Goal: Check status: Check status

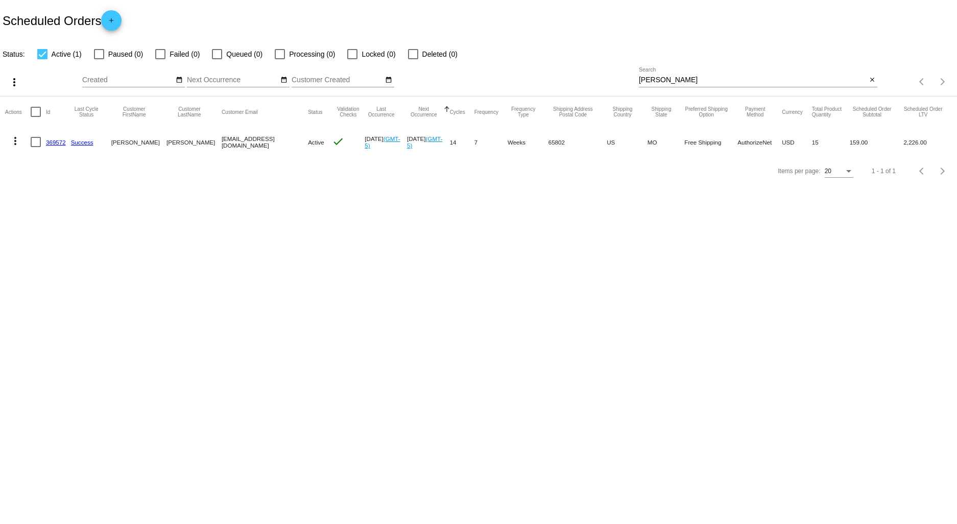
drag, startPoint x: 664, startPoint y: 77, endPoint x: 611, endPoint y: 74, distance: 53.7
click at [615, 77] on div "more_vert Sep Jan Feb Mar [DATE]" at bounding box center [478, 78] width 957 height 36
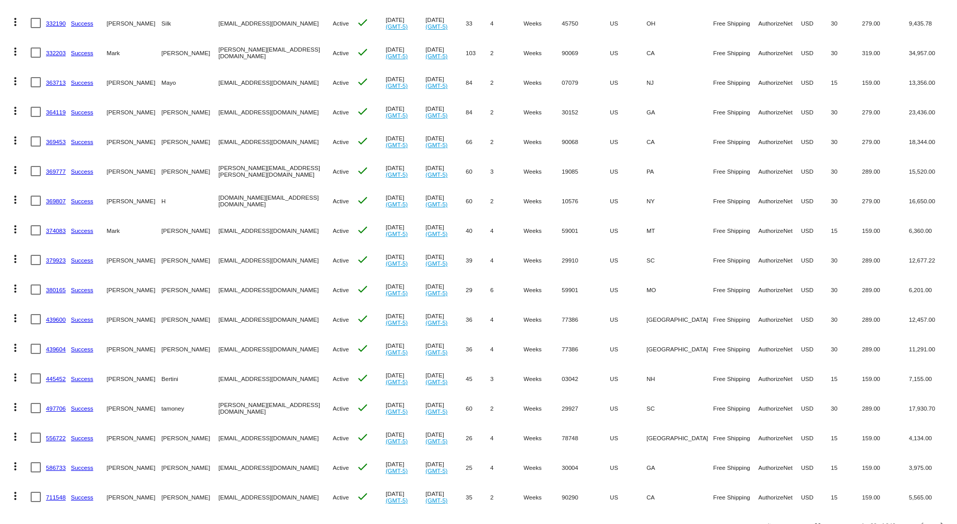
scroll to position [232, 0]
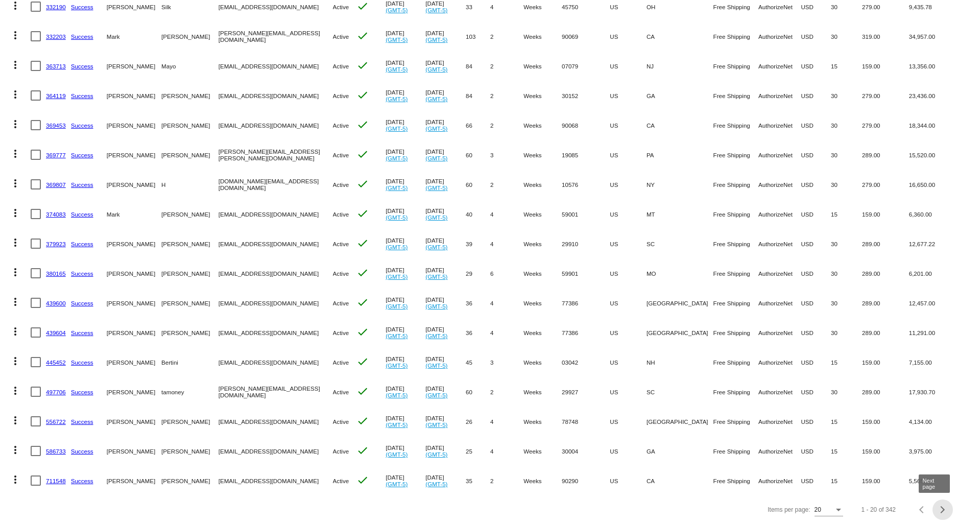
click at [938, 510] on div "Next page" at bounding box center [941, 509] width 7 height 7
click at [938, 509] on div "Next page" at bounding box center [941, 509] width 7 height 7
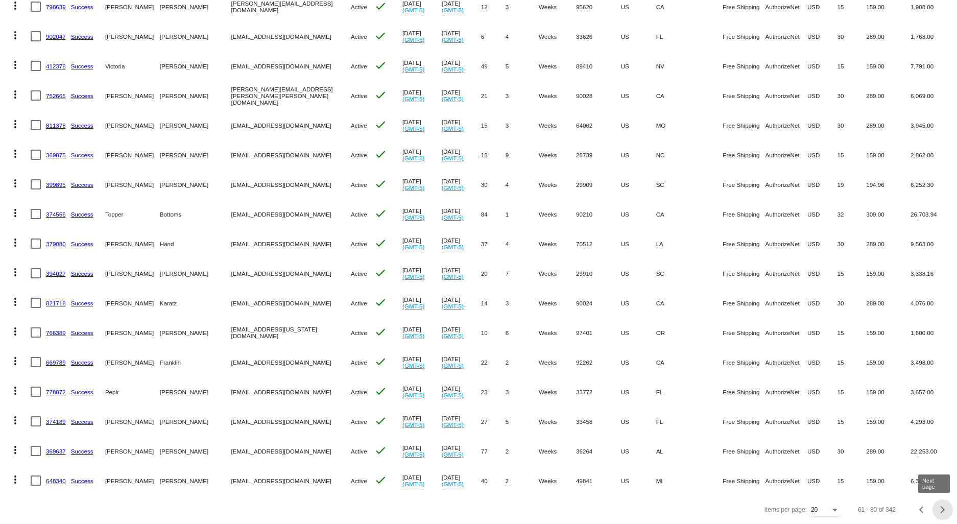
click at [938, 511] on div "Next page" at bounding box center [941, 509] width 7 height 7
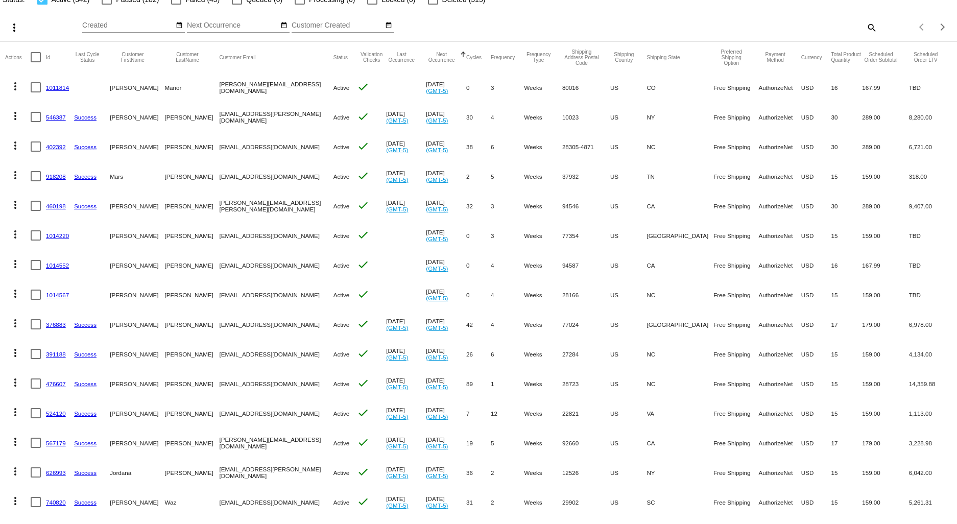
scroll to position [0, 0]
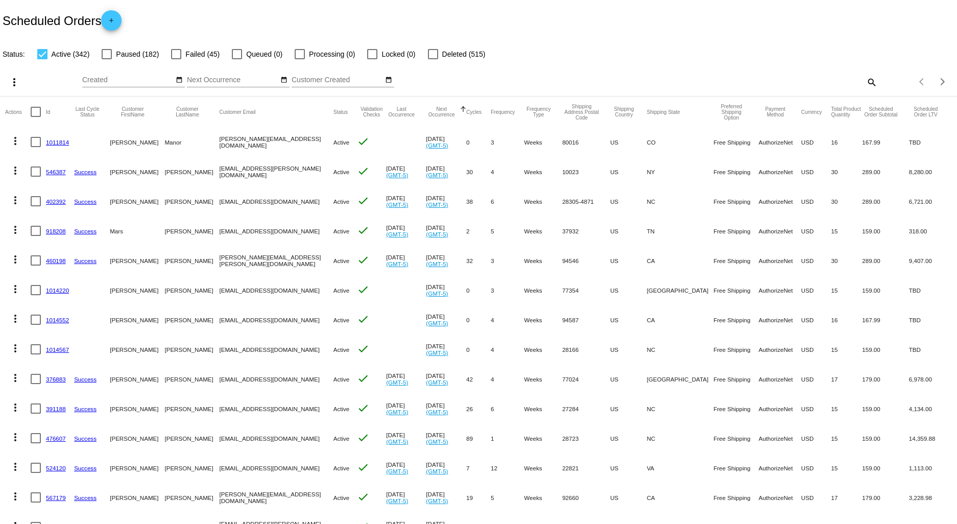
click at [48, 261] on link "460198" at bounding box center [56, 260] width 20 height 7
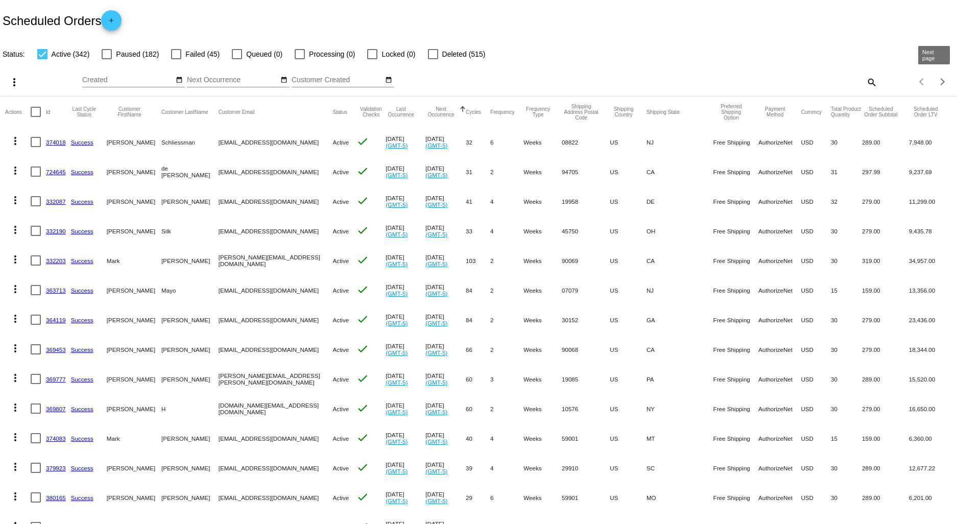
click at [932, 79] on span "Next page" at bounding box center [942, 81] width 20 height 5
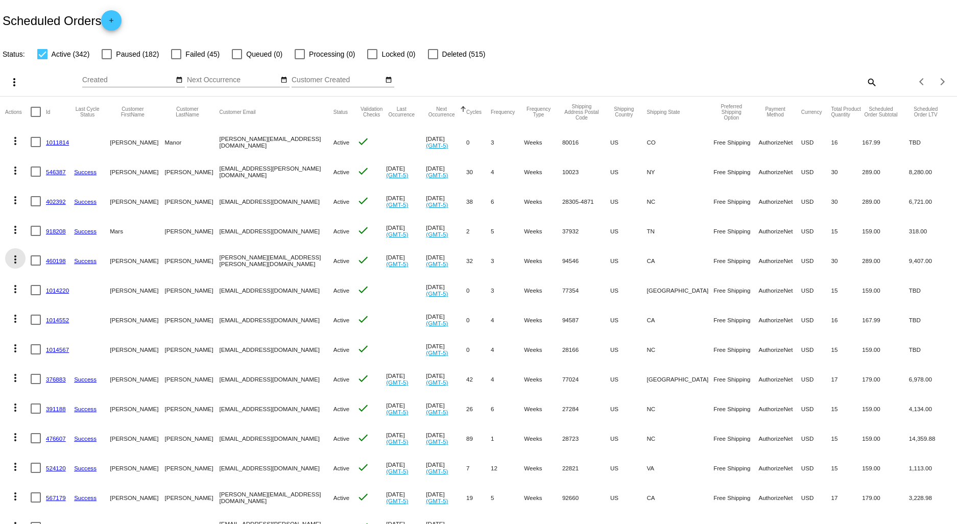
click at [13, 257] on mat-icon "more_vert" at bounding box center [15, 259] width 12 height 12
click at [50, 283] on span "View Event Logs" at bounding box center [62, 284] width 53 height 8
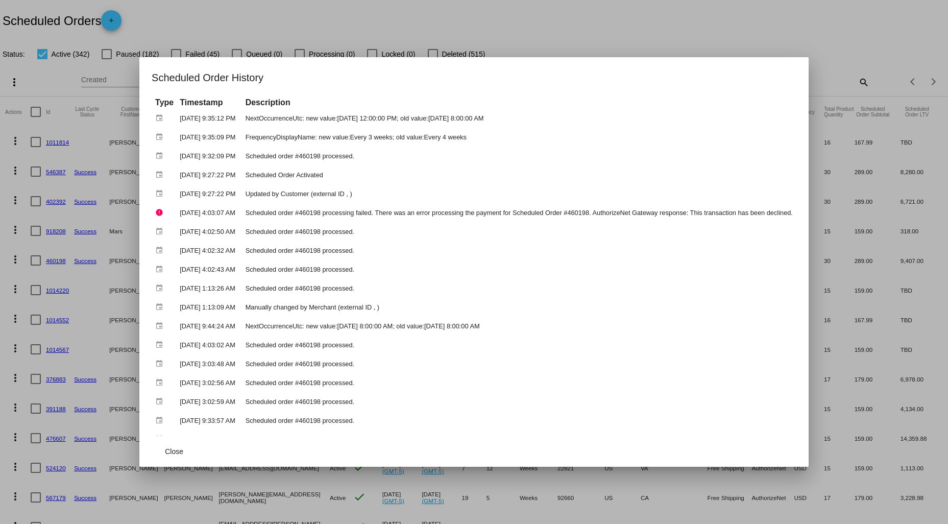
click at [696, 17] on div at bounding box center [474, 262] width 948 height 524
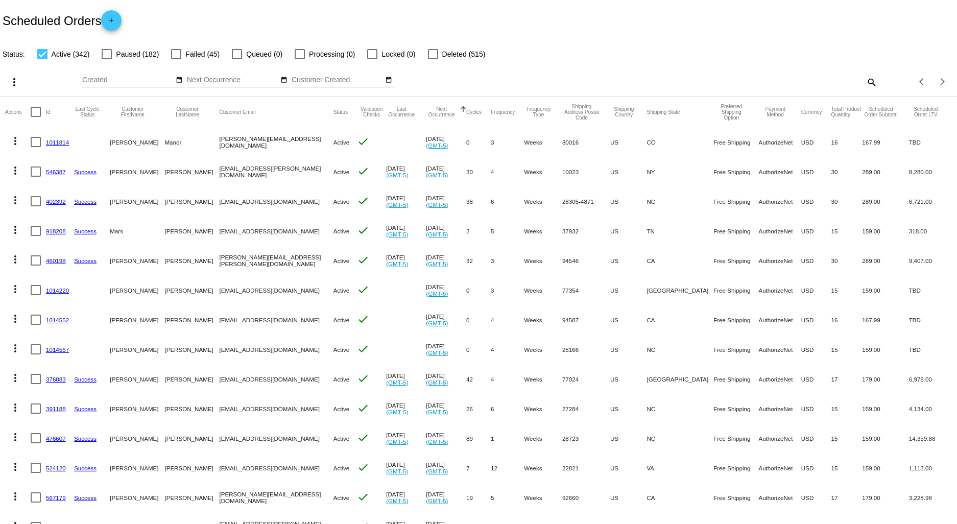
click at [52, 262] on link "460198" at bounding box center [56, 260] width 20 height 7
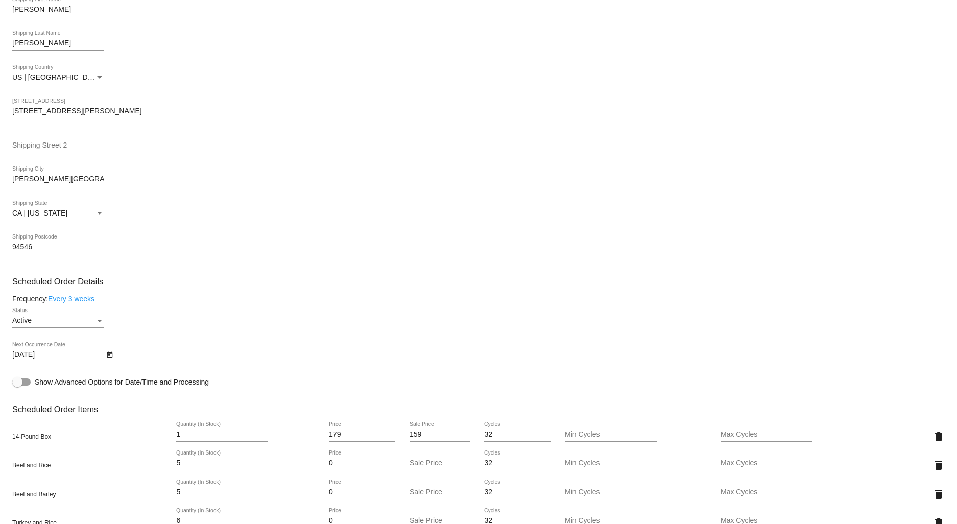
scroll to position [340, 0]
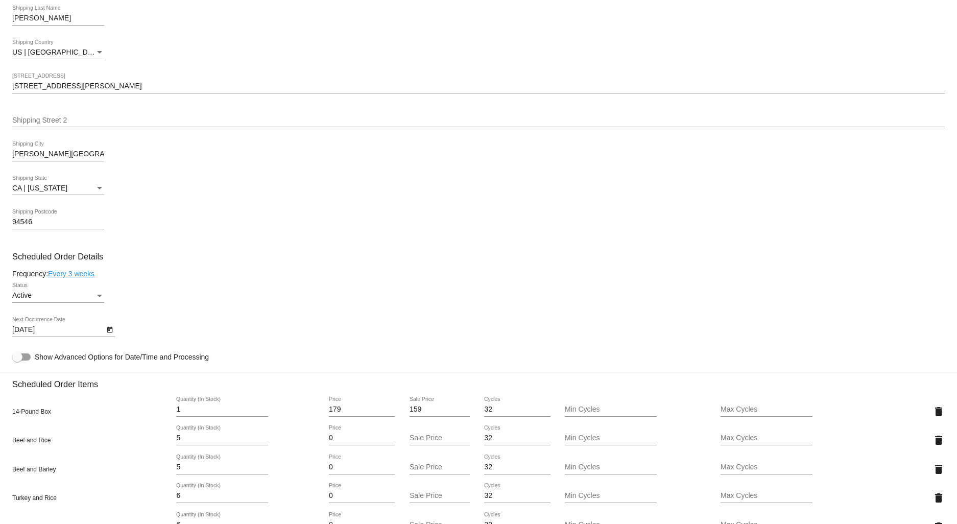
click at [109, 336] on icon "Open calendar" at bounding box center [109, 330] width 7 height 12
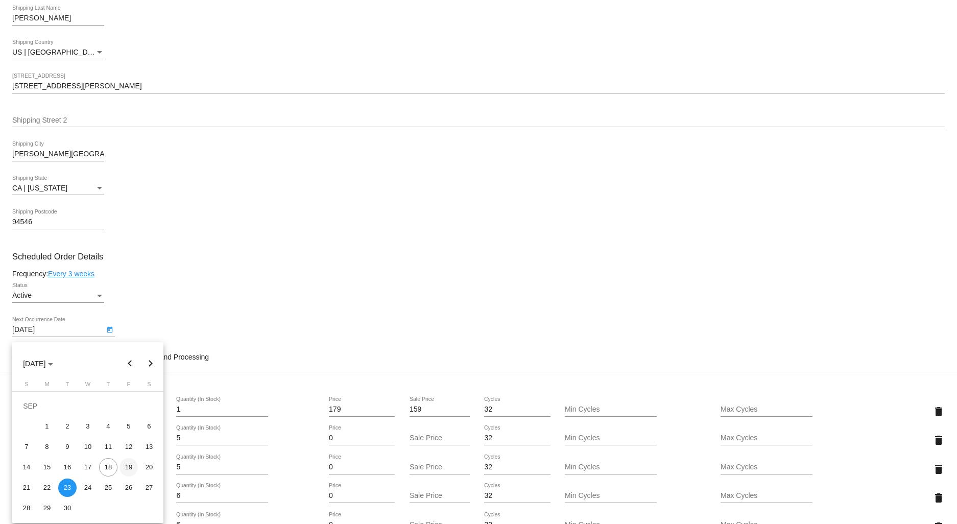
click at [129, 468] on div "19" at bounding box center [128, 467] width 18 height 18
type input "[DATE]"
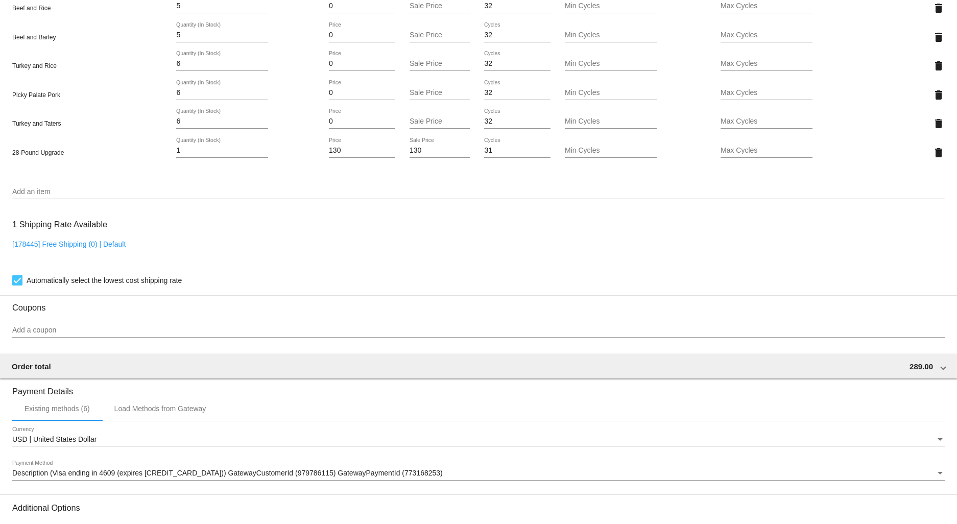
scroll to position [894, 0]
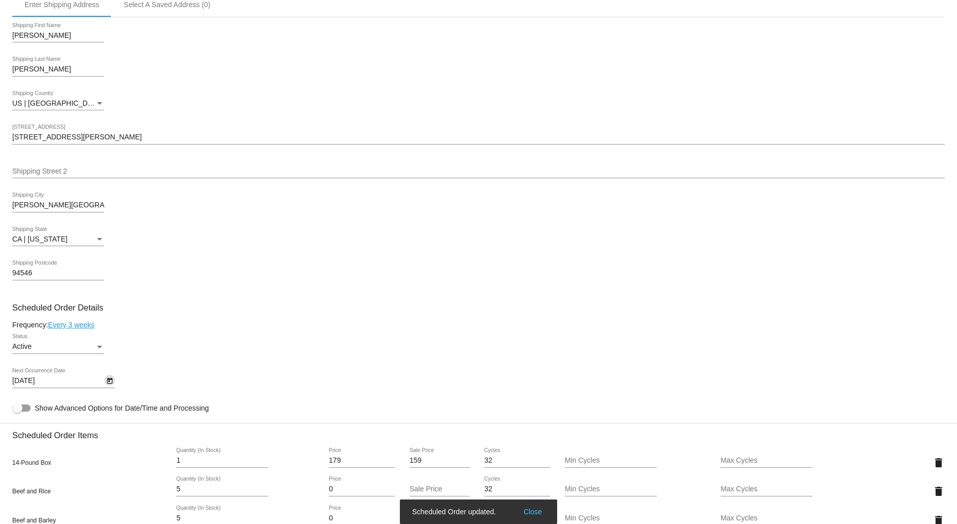
scroll to position [270, 0]
